Goal: Transaction & Acquisition: Purchase product/service

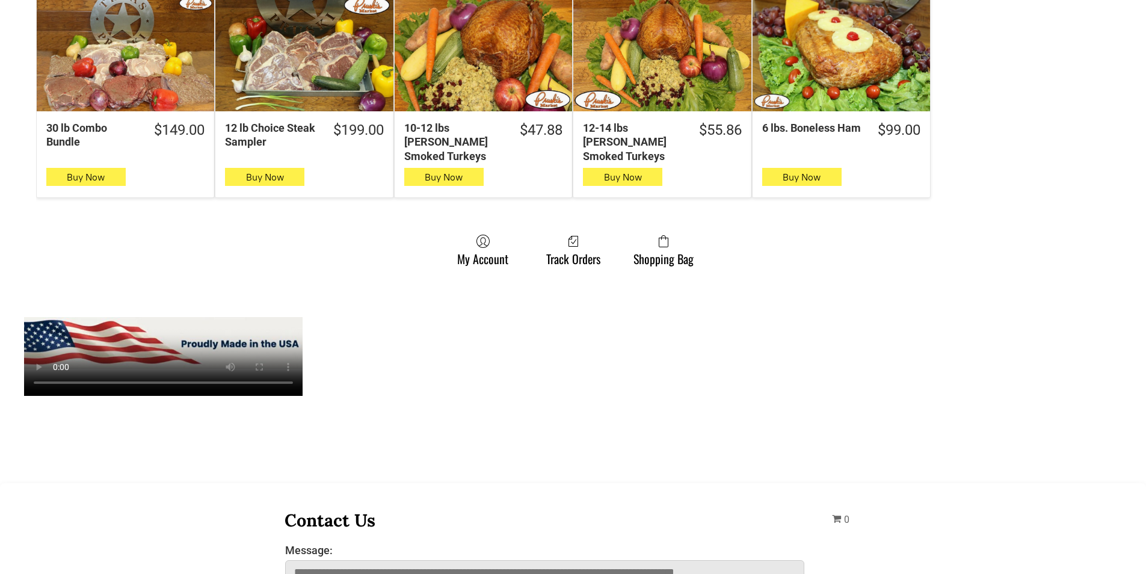
scroll to position [902, 0]
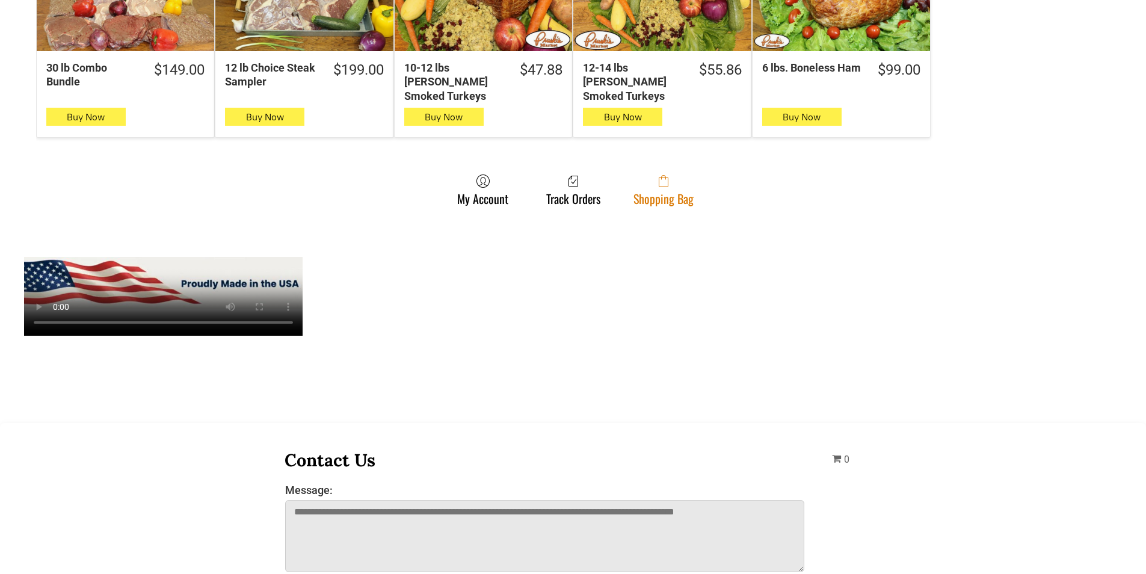
click at [676, 174] on span at bounding box center [664, 181] width 60 height 14
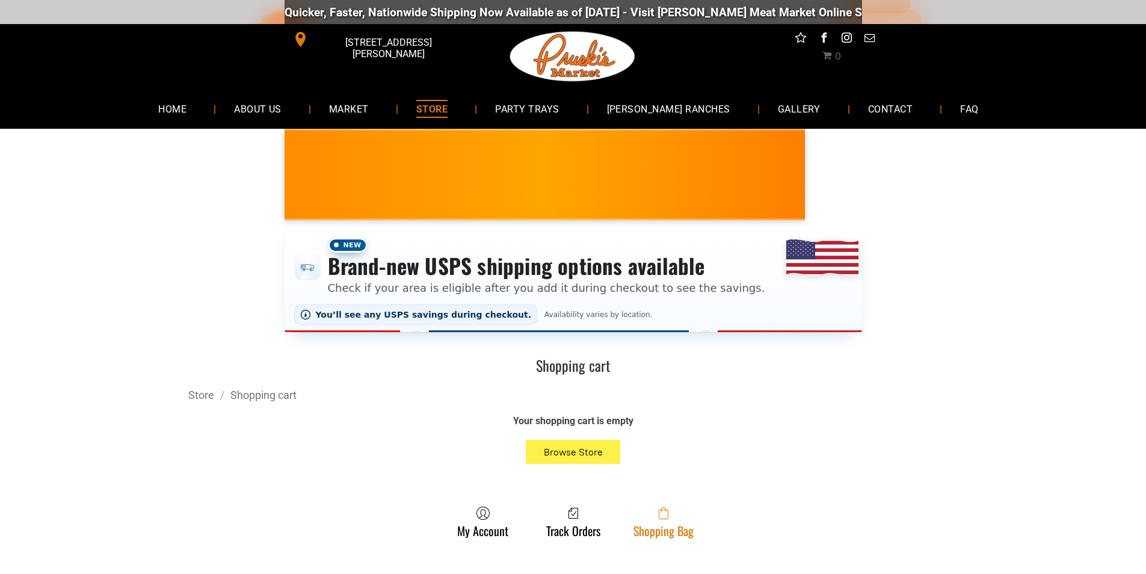
click at [634, 514] on span at bounding box center [664, 513] width 60 height 14
click at [682, 528] on link "Shopping Bag" at bounding box center [663, 522] width 72 height 32
click at [659, 533] on link "Shopping Bag" at bounding box center [663, 522] width 72 height 32
